Goal: Transaction & Acquisition: Purchase product/service

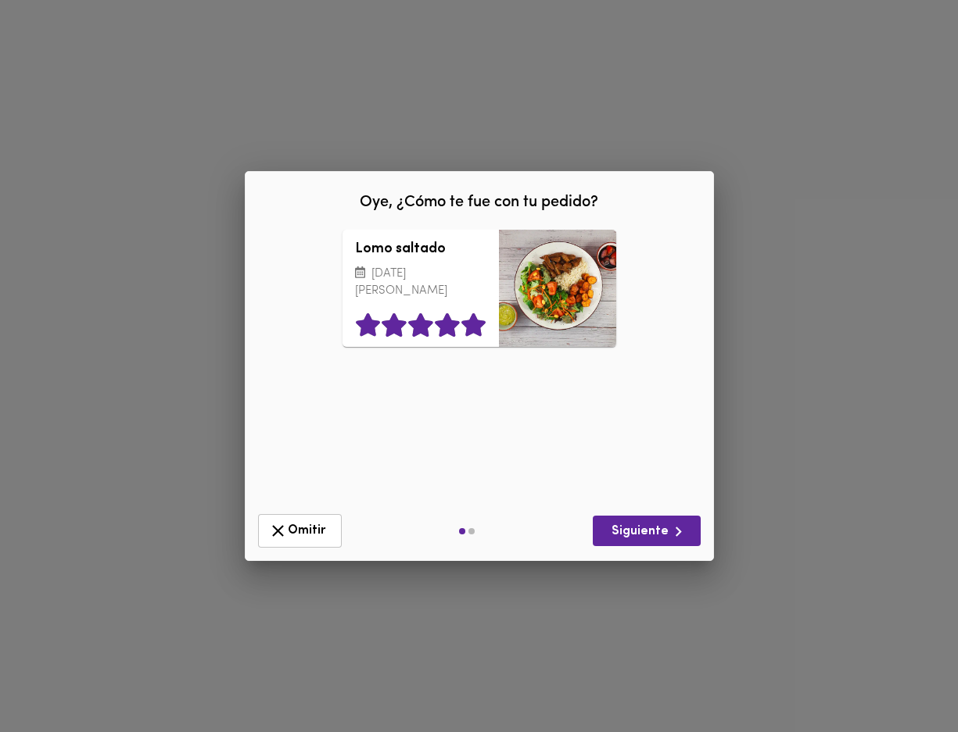
click at [477, 326] on icon at bounding box center [472, 324] width 24 height 23
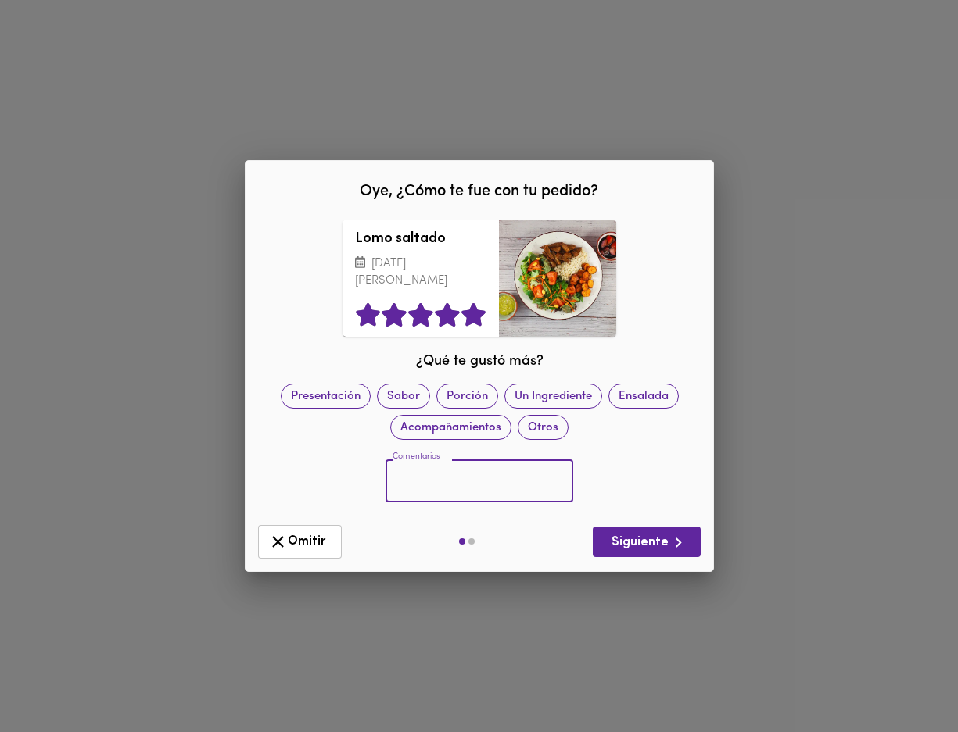
click at [466, 481] on input "text" at bounding box center [479, 481] width 188 height 43
type input "el mejor plato [PERSON_NAME]"
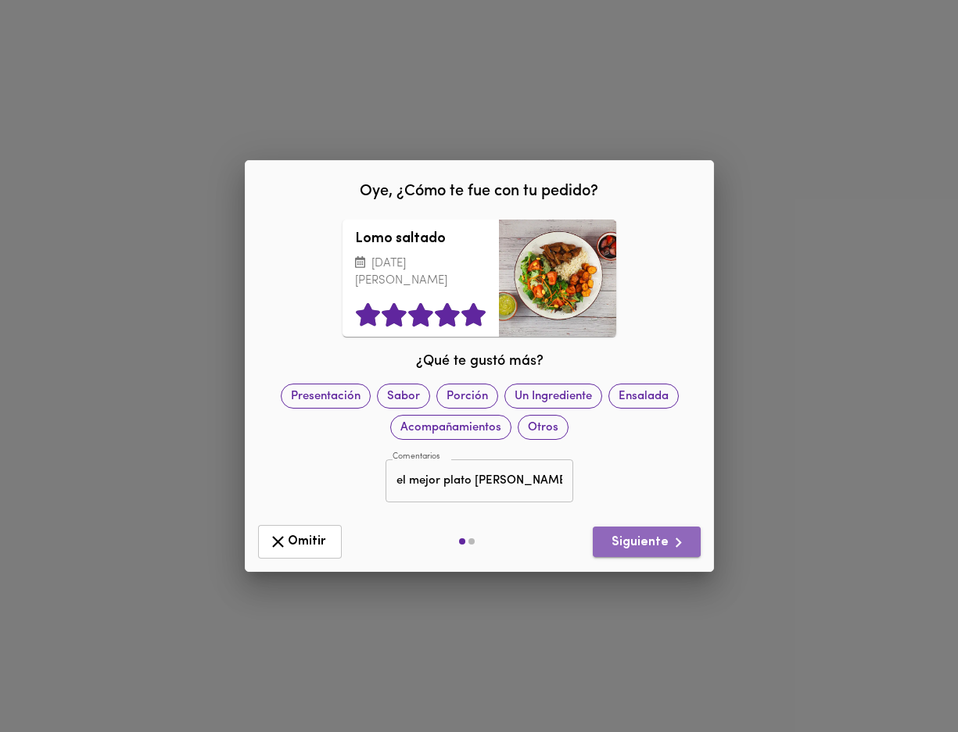
click at [649, 538] on span "Siguiente" at bounding box center [646, 543] width 83 height 20
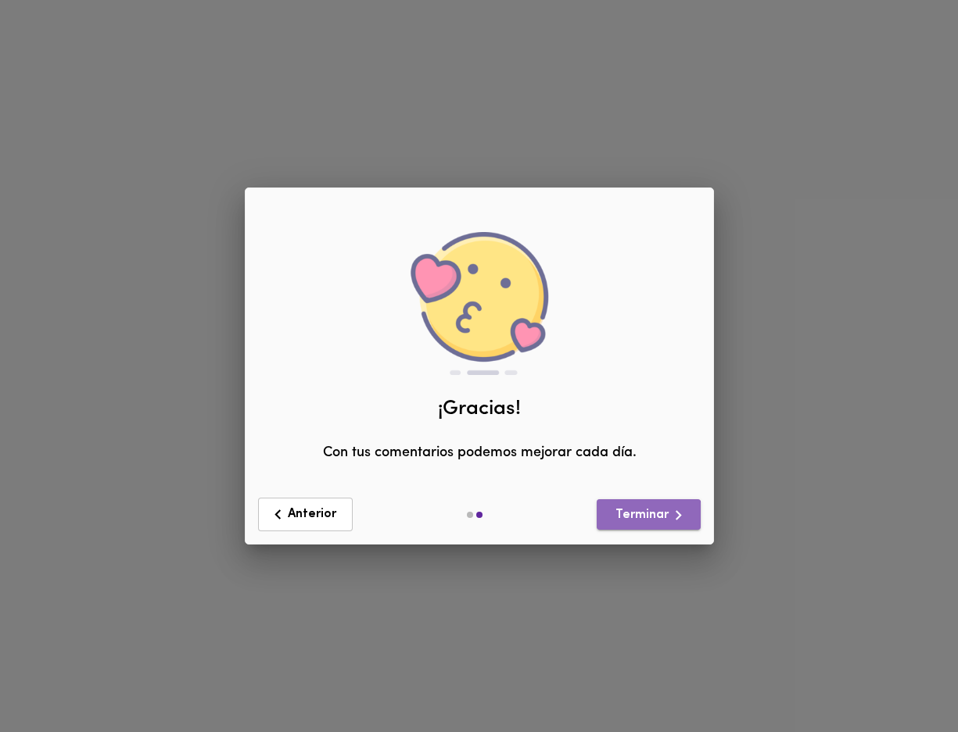
click at [643, 520] on span "Terminar" at bounding box center [648, 516] width 79 height 20
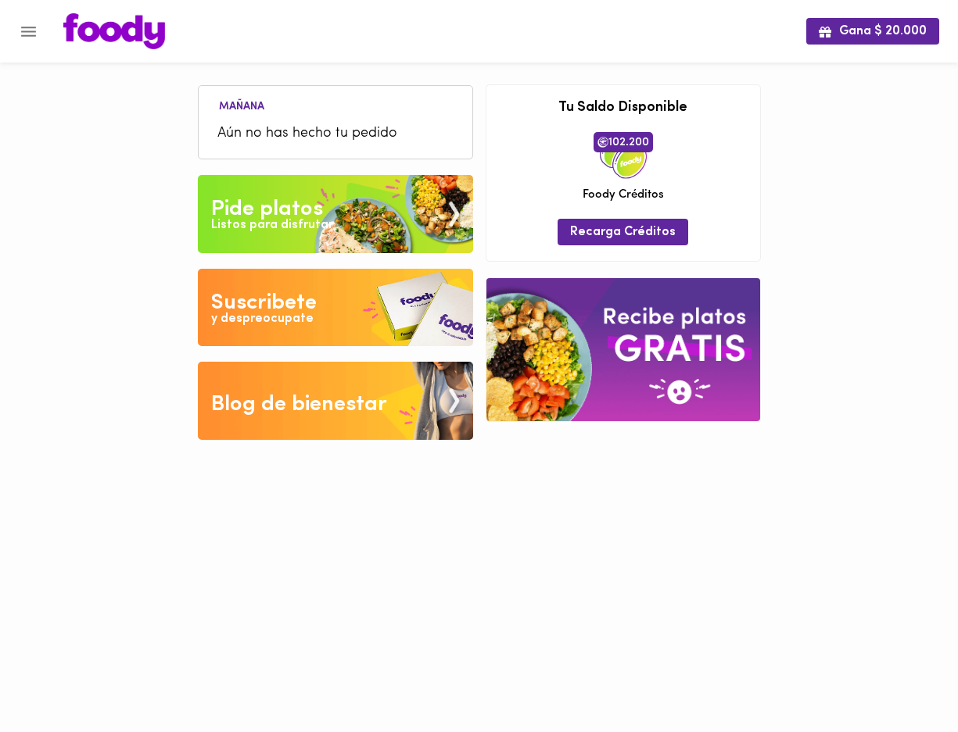
click at [289, 211] on div "Pide platos" at bounding box center [267, 209] width 112 height 31
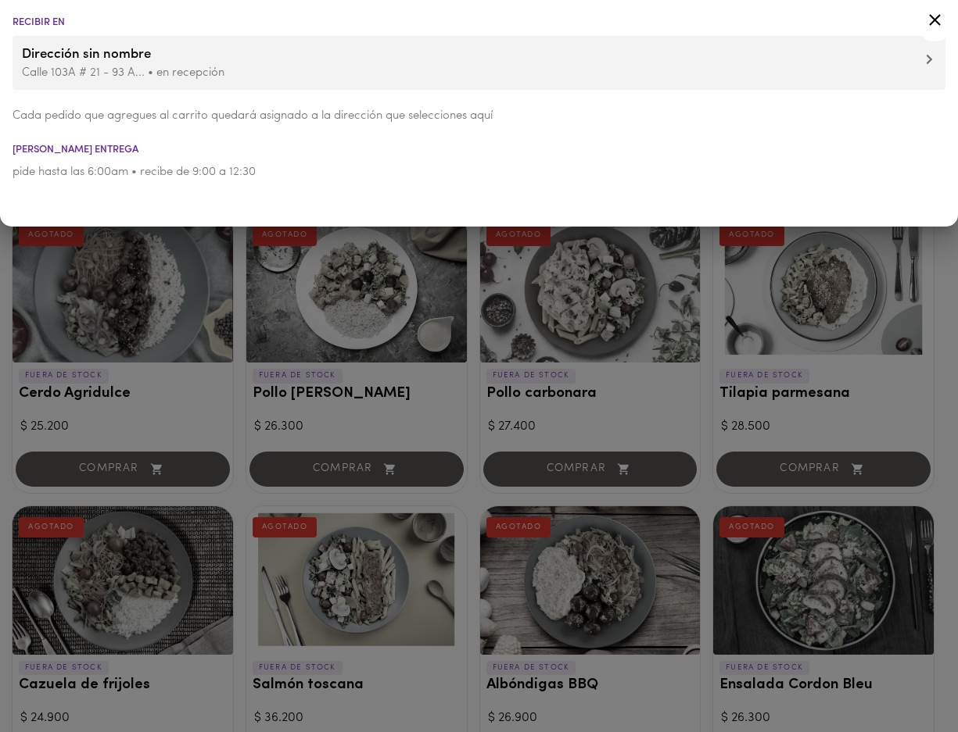
click at [933, 20] on icon at bounding box center [935, 20] width 12 height 12
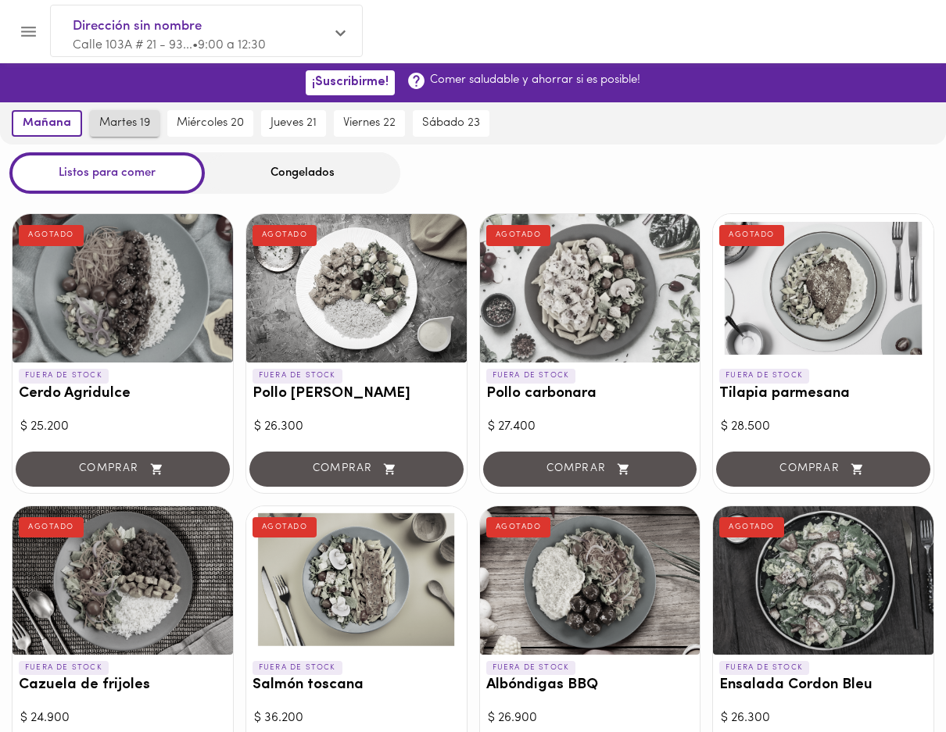
click at [131, 121] on span "martes 19" at bounding box center [124, 123] width 51 height 14
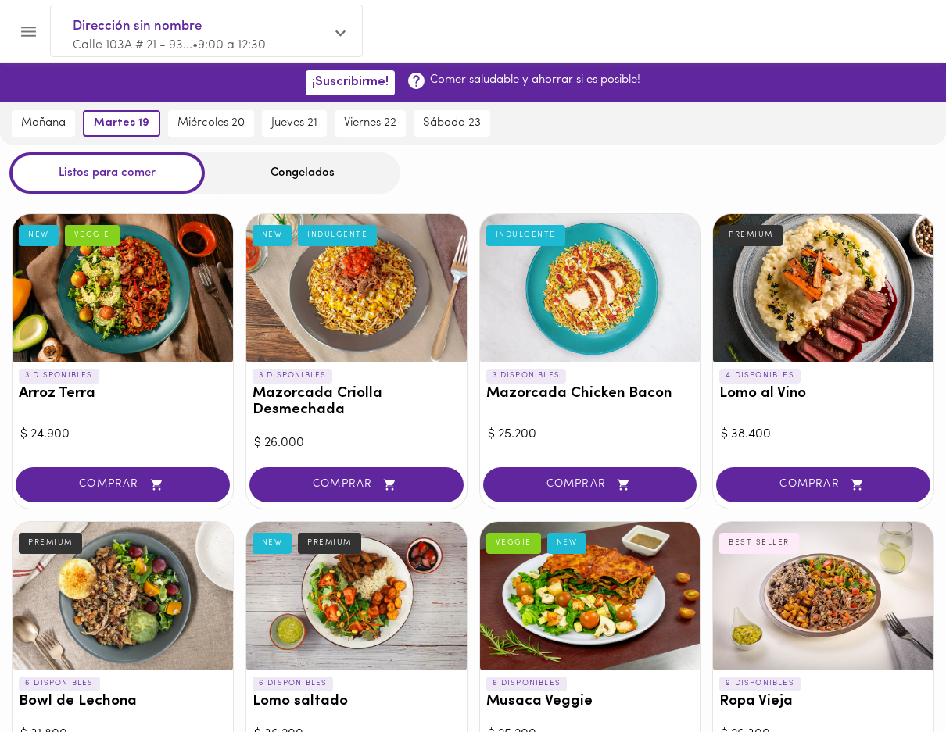
click at [302, 174] on div "Congelados" at bounding box center [302, 172] width 195 height 41
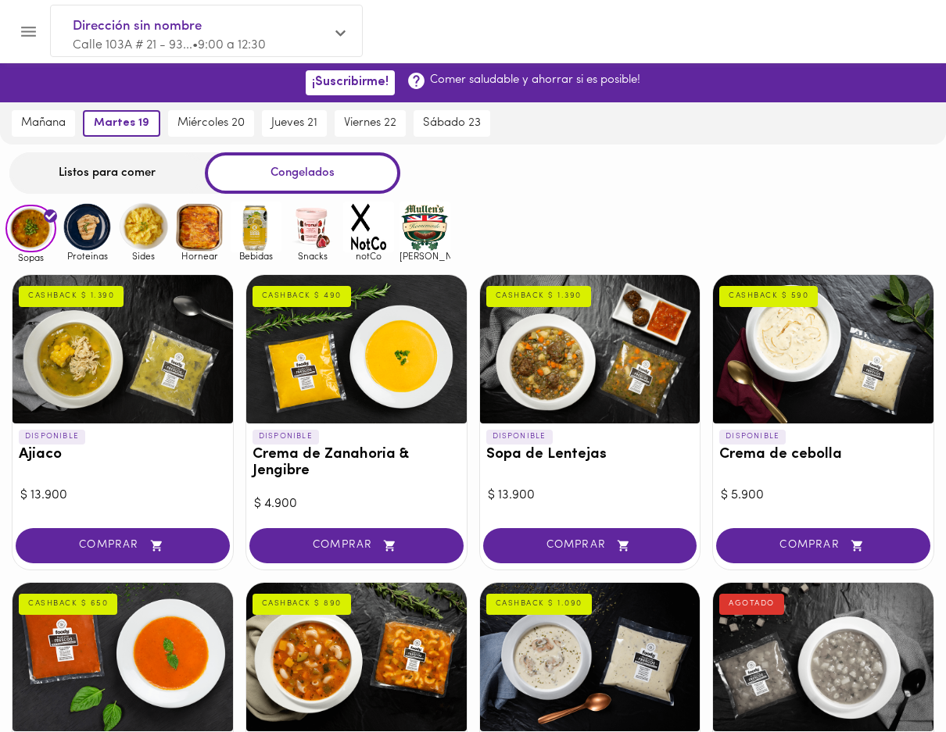
click at [306, 230] on img at bounding box center [312, 227] width 51 height 51
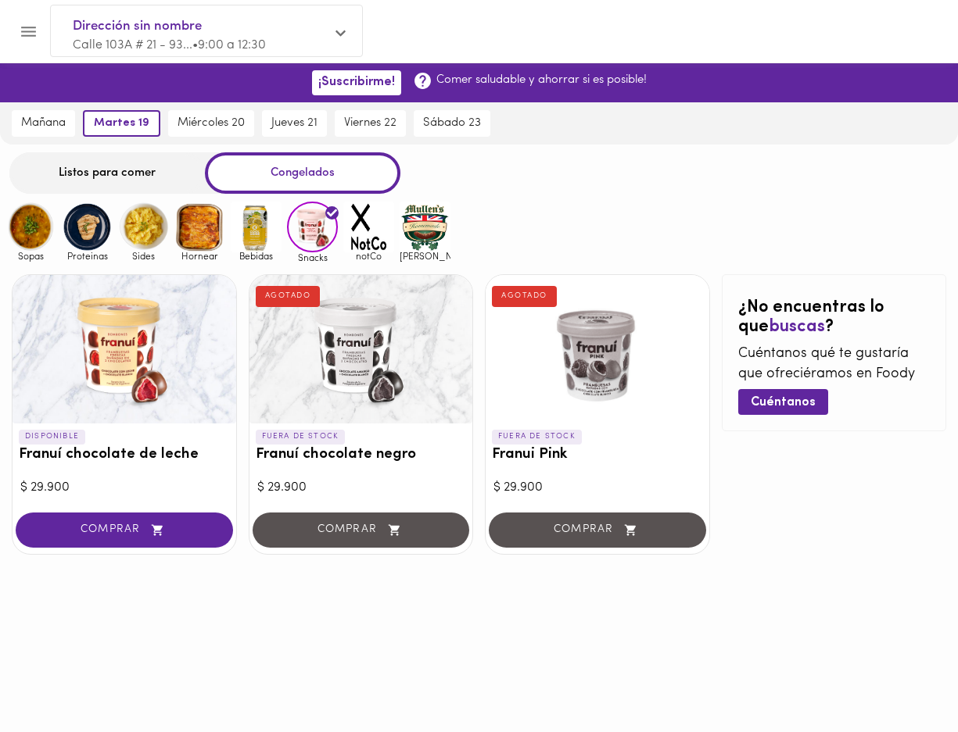
click at [257, 232] on img at bounding box center [256, 227] width 51 height 51
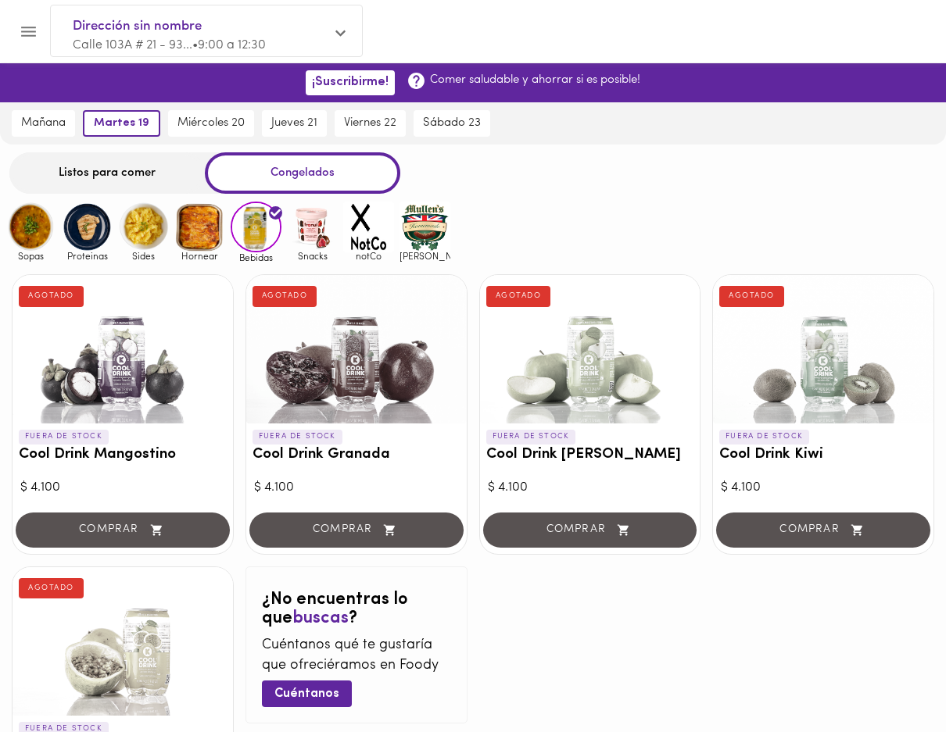
click at [202, 236] on img at bounding box center [199, 227] width 51 height 51
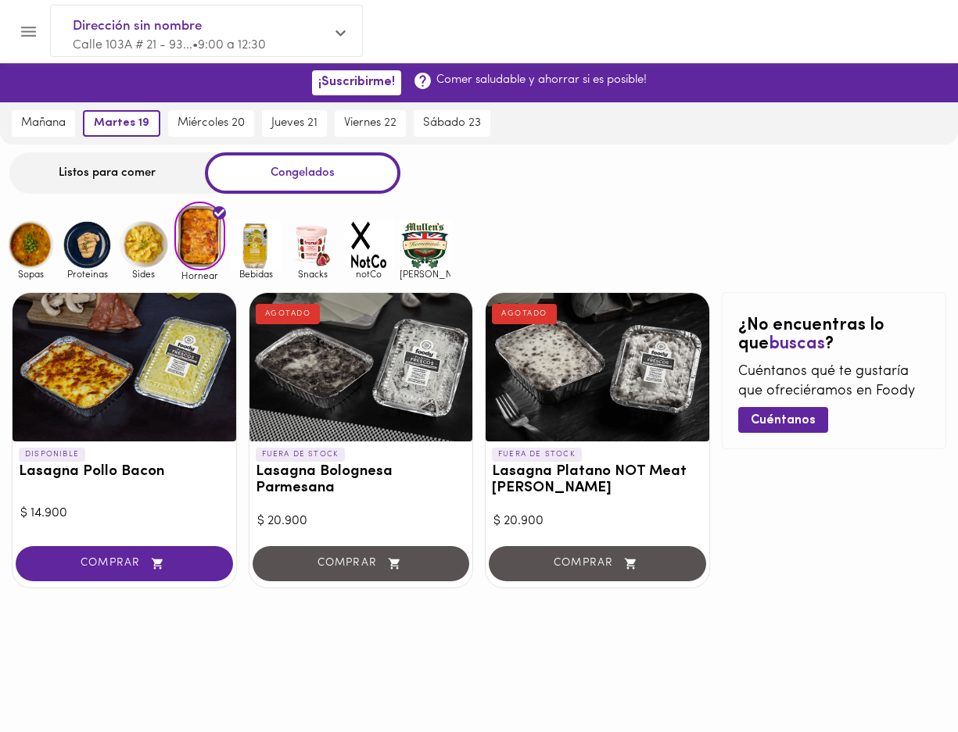
click at [101, 386] on div at bounding box center [125, 367] width 224 height 149
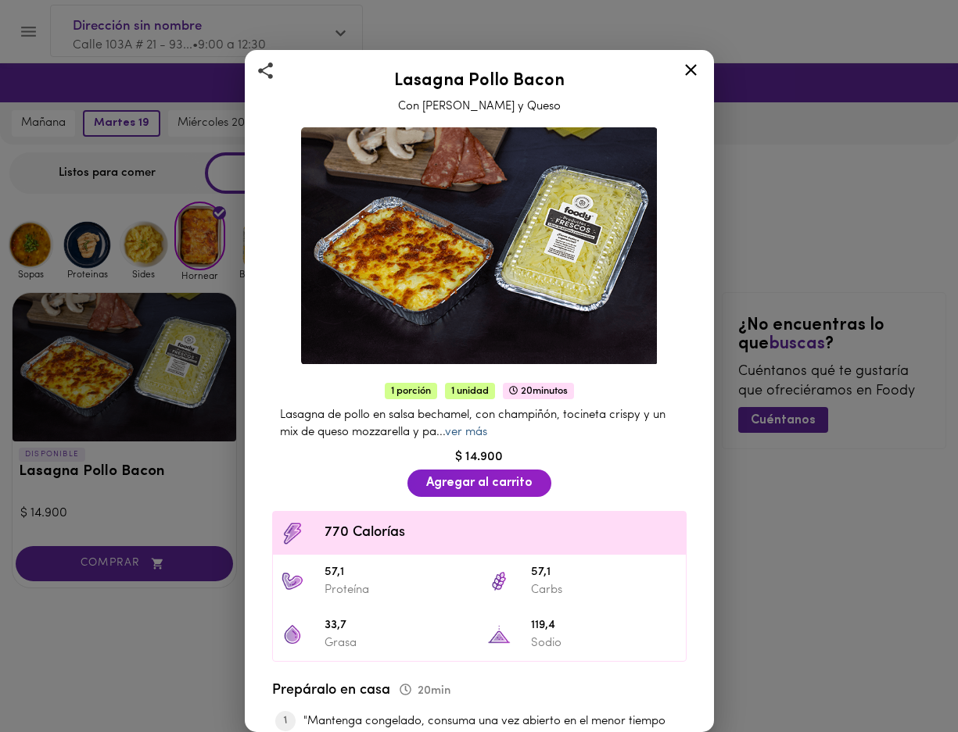
click at [487, 427] on link "ver más" at bounding box center [466, 433] width 42 height 12
click at [696, 69] on icon at bounding box center [691, 70] width 20 height 20
